Goal: Contribute content: Contribute content

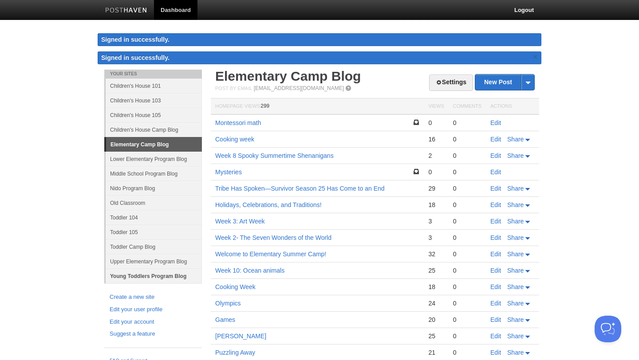
click at [169, 280] on link "Young Toddlers Program Blog" at bounding box center [154, 276] width 96 height 15
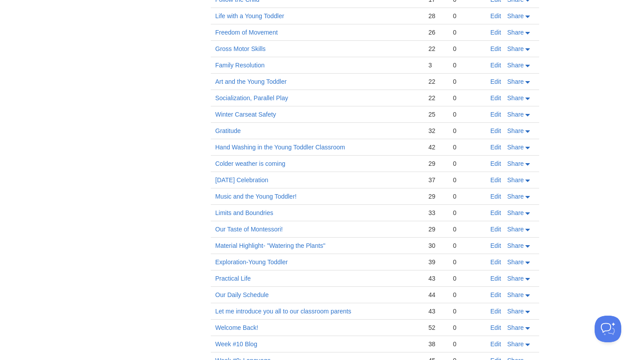
scroll to position [1353, 0]
click at [493, 180] on link "Edit" at bounding box center [495, 179] width 11 height 7
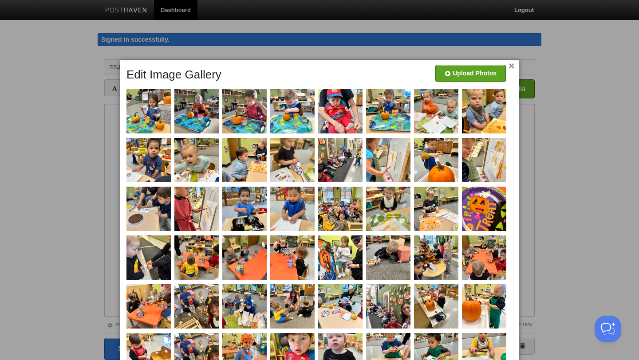
click at [511, 67] on link "×" at bounding box center [512, 66] width 6 height 5
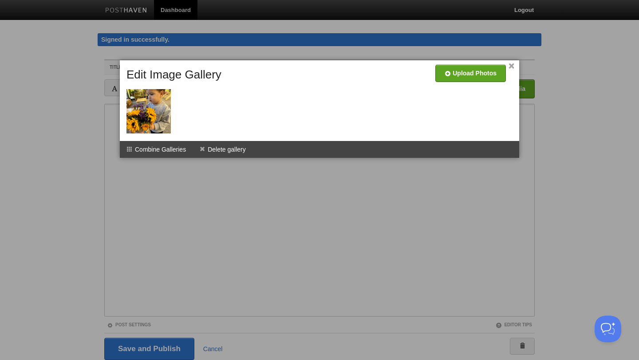
click at [513, 64] on link "×" at bounding box center [512, 66] width 6 height 5
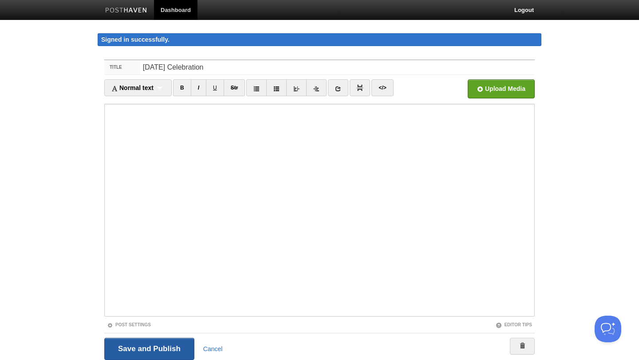
click at [165, 355] on input "Save and Publish" at bounding box center [149, 349] width 90 height 22
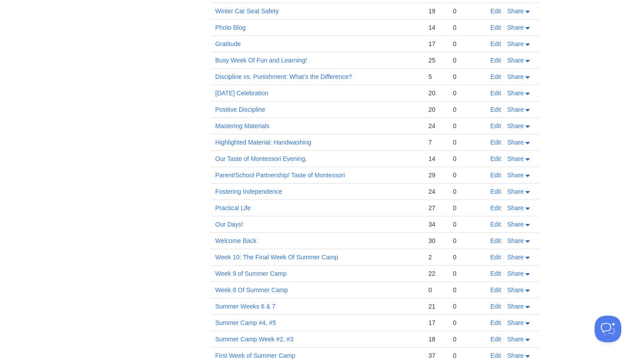
scroll to position [699, 0]
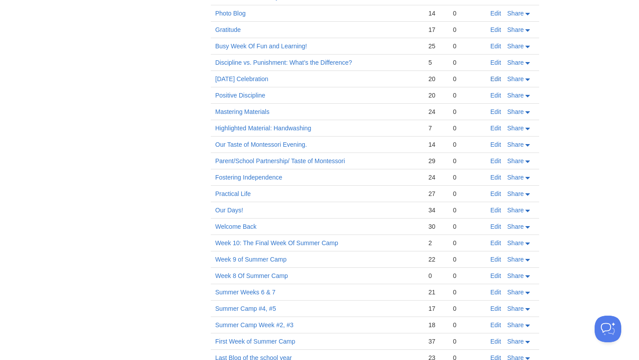
click at [496, 79] on link "Edit" at bounding box center [495, 78] width 11 height 7
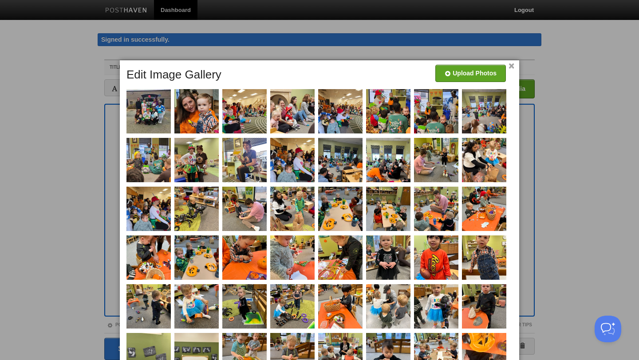
click at [512, 69] on link "×" at bounding box center [512, 66] width 6 height 5
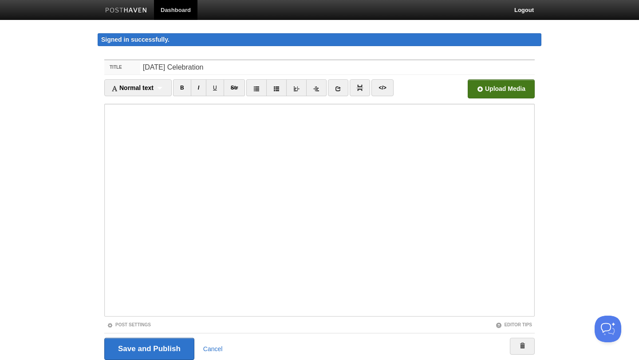
scroll to position [33, 0]
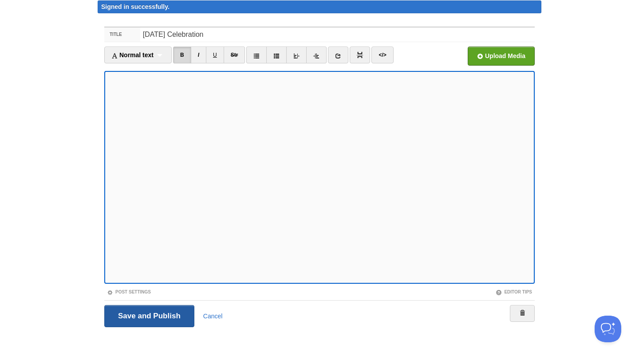
click at [149, 316] on input "Save and Publish" at bounding box center [149, 316] width 90 height 22
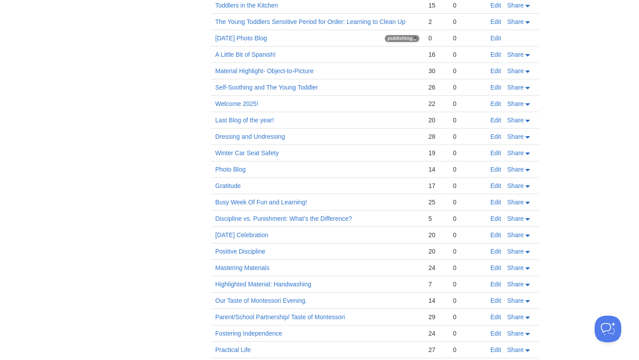
scroll to position [543, 0]
click at [297, 220] on link "Discipline vs. Punishment: What’s the Difference?" at bounding box center [283, 218] width 137 height 7
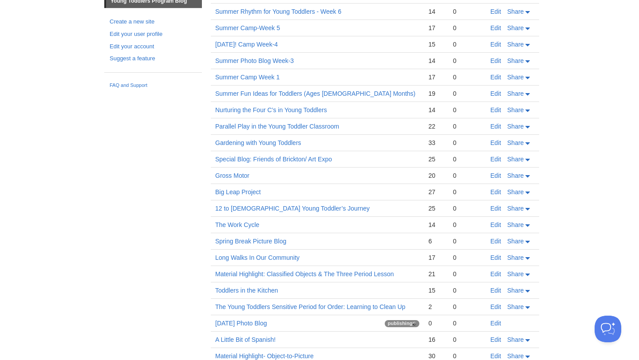
scroll to position [256, 0]
